Goal: Task Accomplishment & Management: Manage account settings

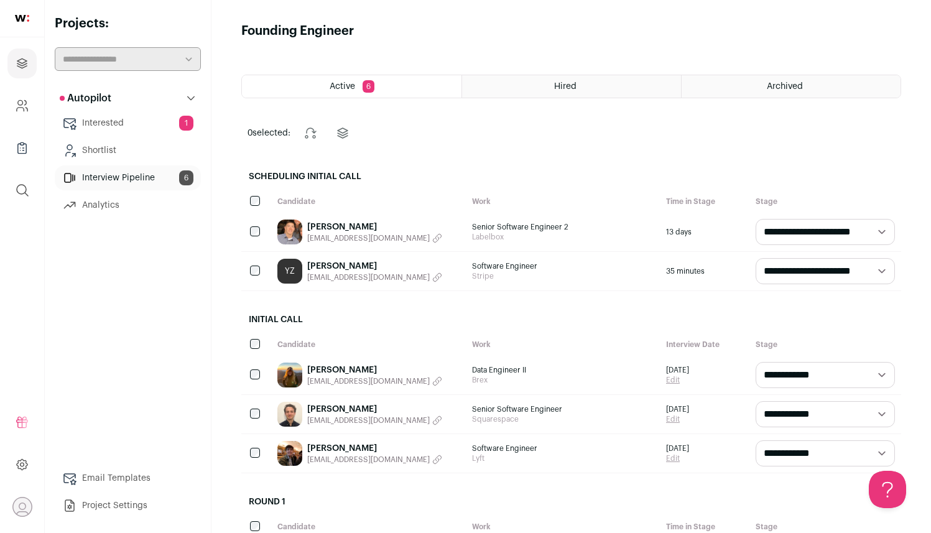
click at [423, 269] on div "YZ [PERSON_NAME] [EMAIL_ADDRESS][DOMAIN_NAME]" at bounding box center [368, 271] width 195 height 39
click at [169, 129] on link "Interested 1" at bounding box center [128, 123] width 146 height 25
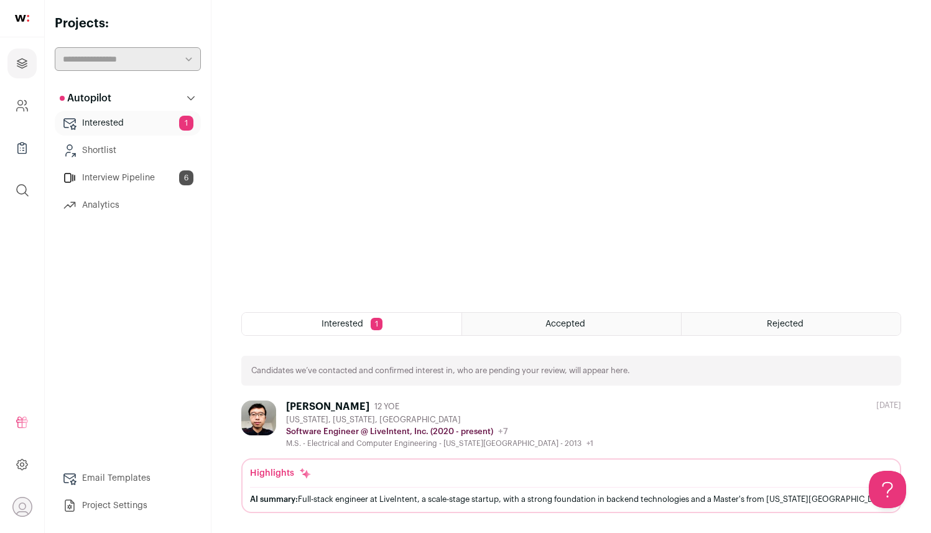
scroll to position [141, 0]
click at [349, 407] on div "[PERSON_NAME]" at bounding box center [327, 405] width 83 height 12
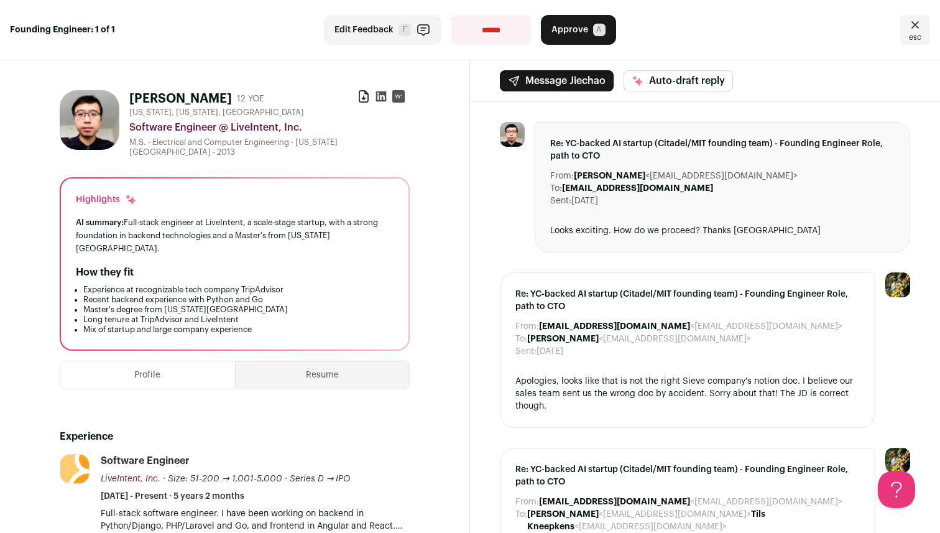
click at [601, 29] on button "Approve A" at bounding box center [578, 30] width 75 height 30
